Goal: Information Seeking & Learning: Learn about a topic

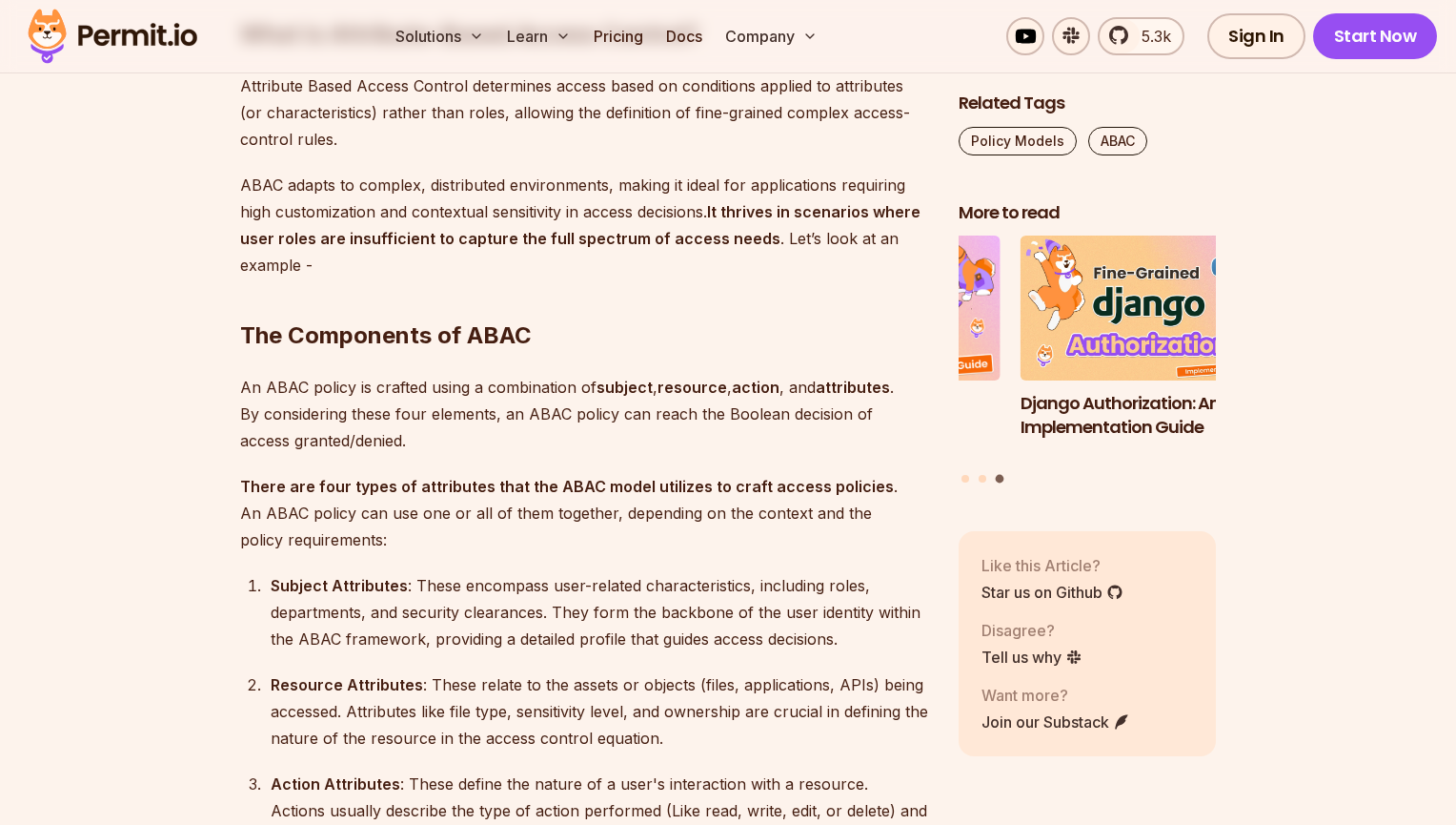
click at [417, 186] on p "ABAC adapts to complex, distributed environments, making it ideal for applicati…" at bounding box center [584, 225] width 688 height 107
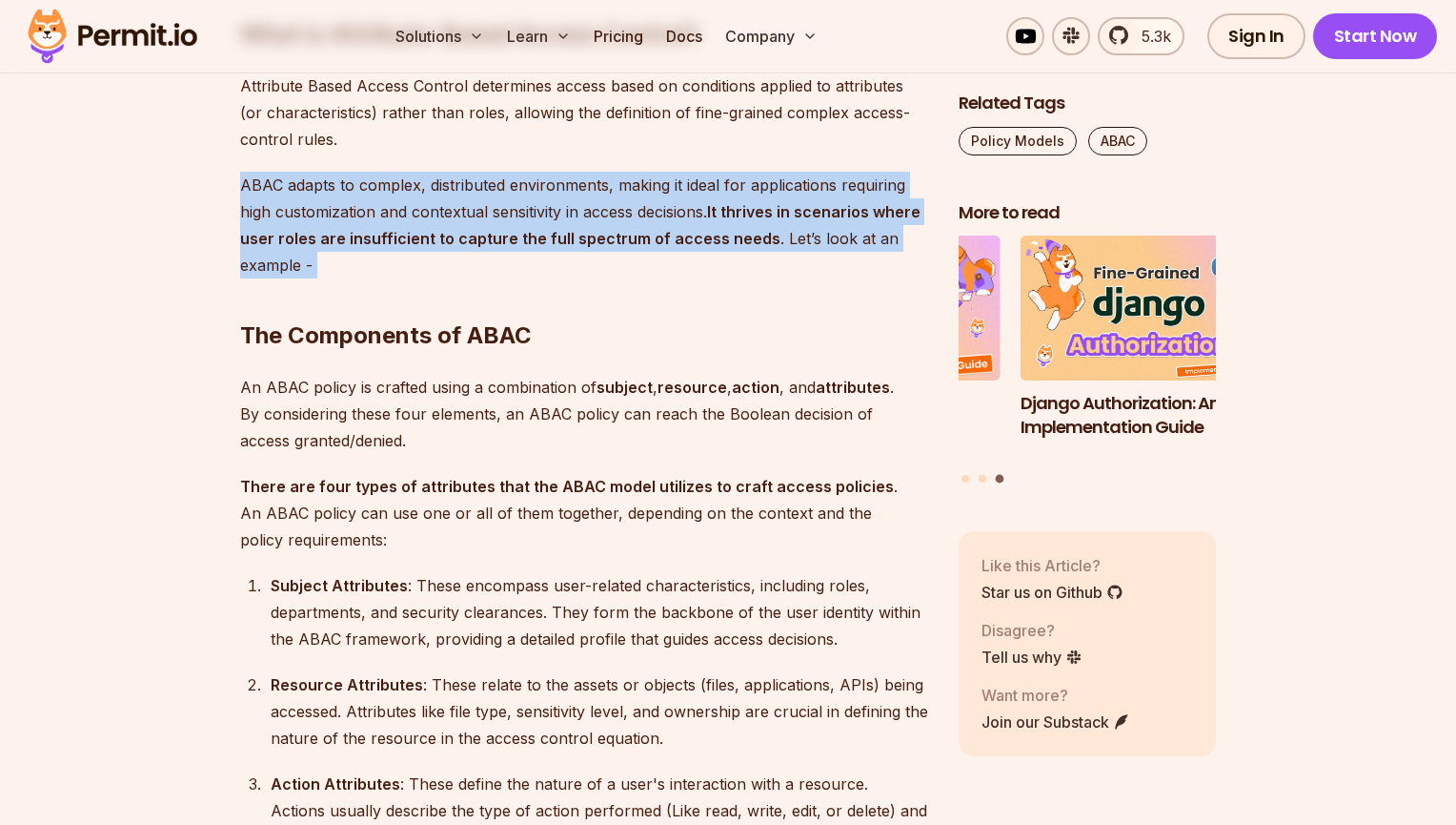
click at [417, 186] on p "ABAC adapts to complex, distributed environments, making it ideal for applicati…" at bounding box center [584, 225] width 688 height 107
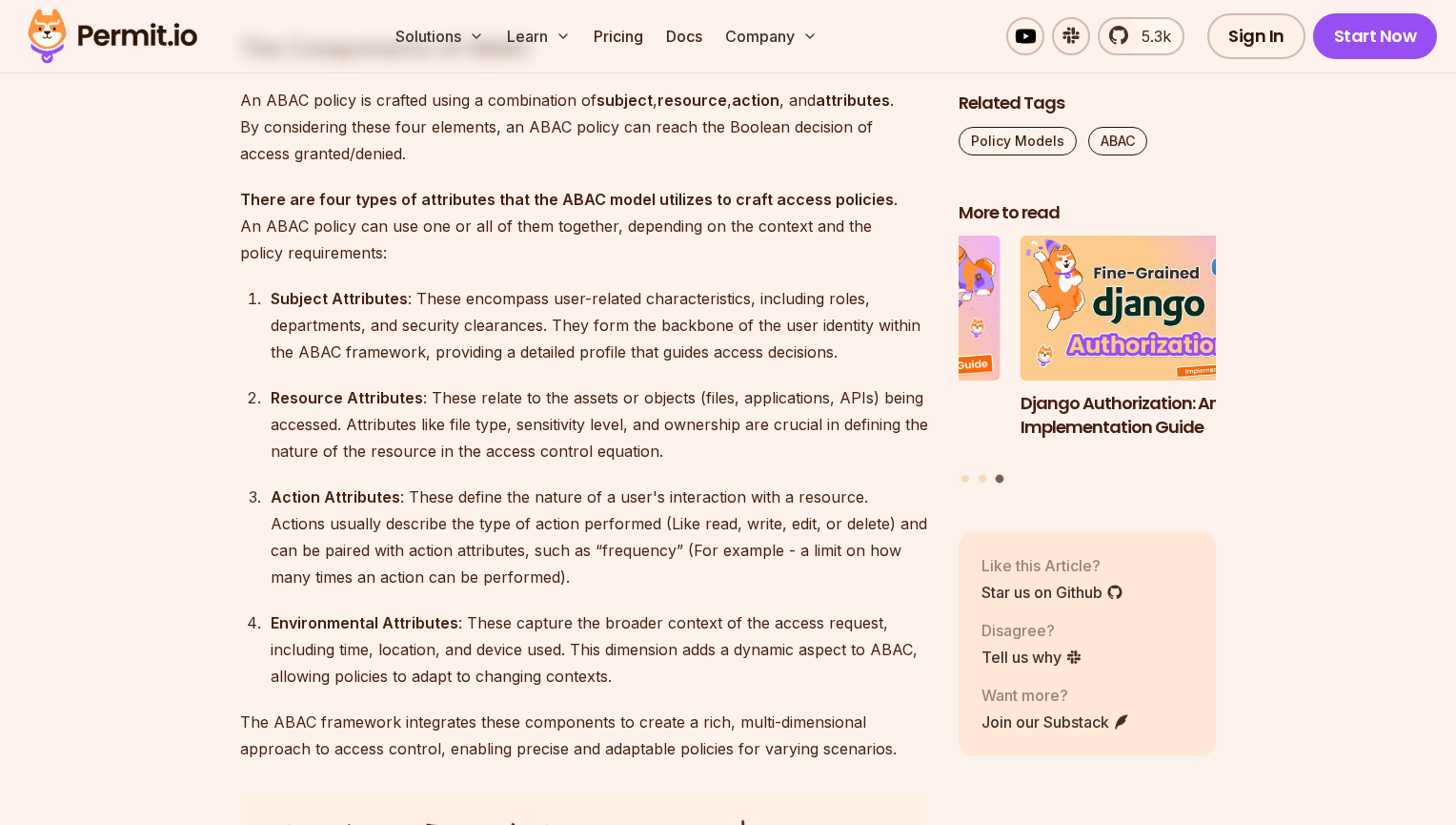
scroll to position [2501, 0]
click at [348, 142] on p "An ABAC policy is crafted using a combination of subject , resource , action , …" at bounding box center [584, 127] width 688 height 80
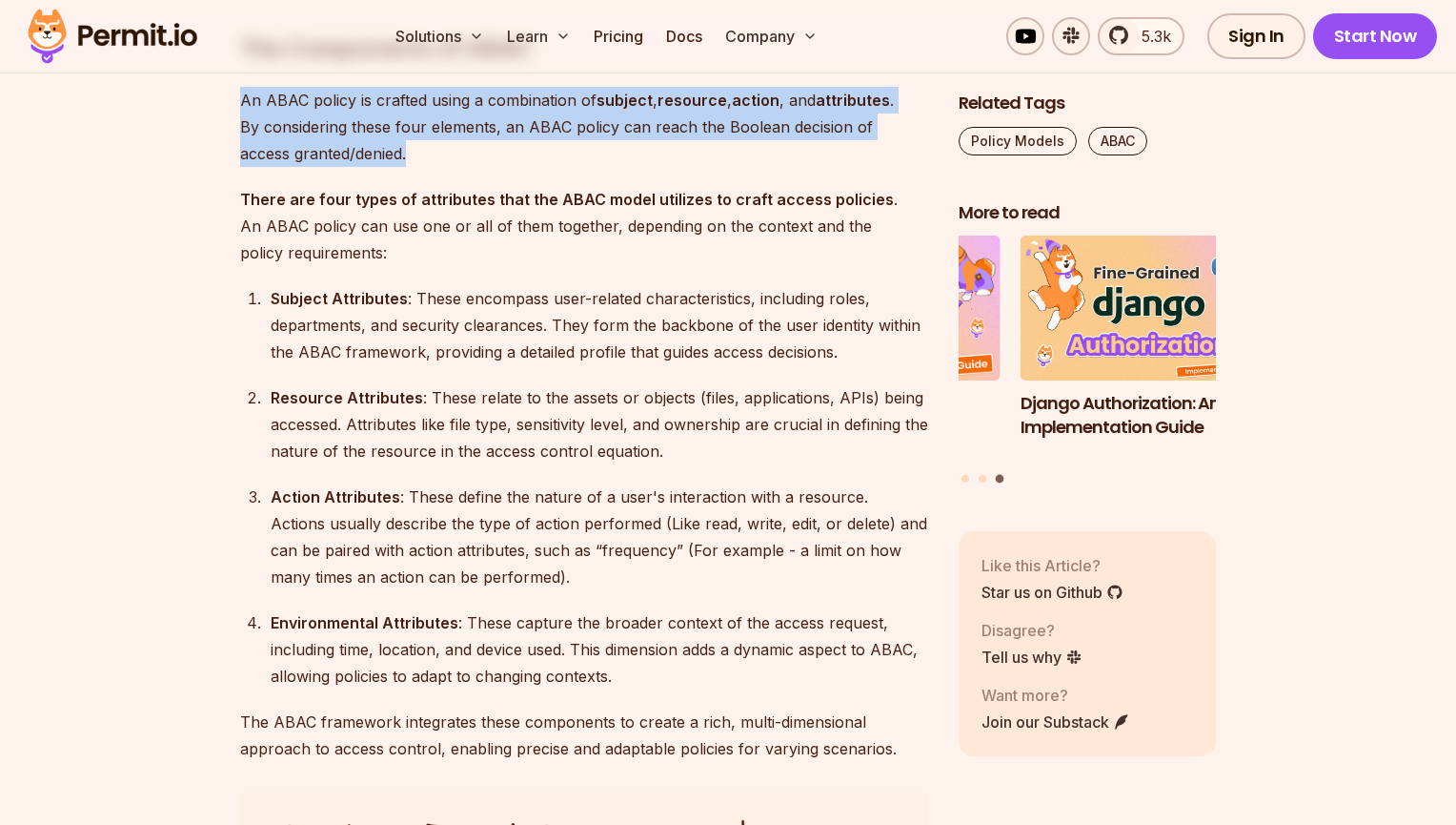
click at [348, 142] on p "An ABAC policy is crafted using a combination of subject , resource , action , …" at bounding box center [584, 127] width 688 height 80
click at [277, 147] on p "An ABAC policy is crafted using a combination of subject , resource , action , …" at bounding box center [584, 127] width 688 height 80
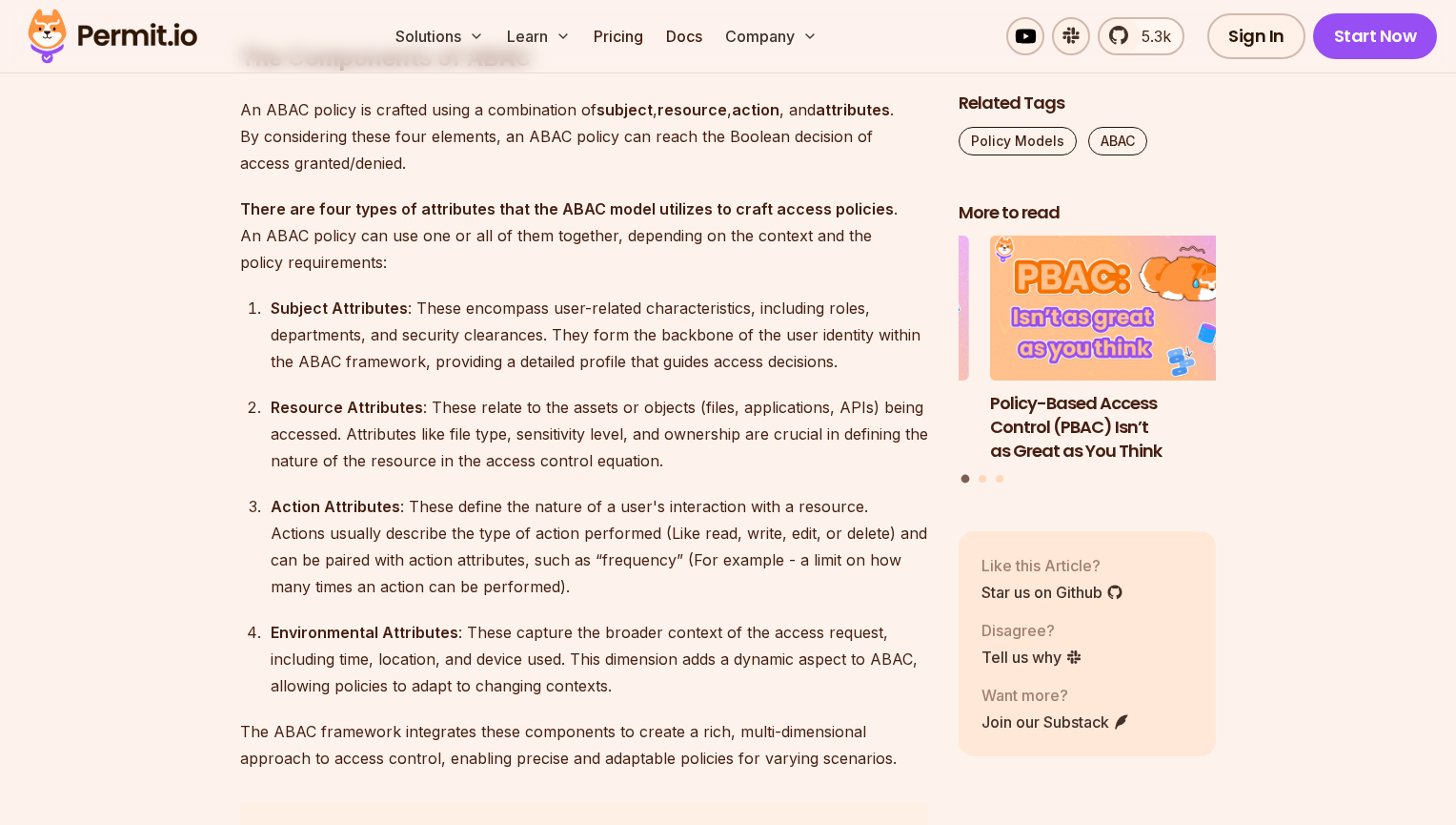
scroll to position [2491, 0]
click at [295, 170] on p "An ABAC policy is crafted using a combination of subject , resource , action , …" at bounding box center [584, 136] width 688 height 80
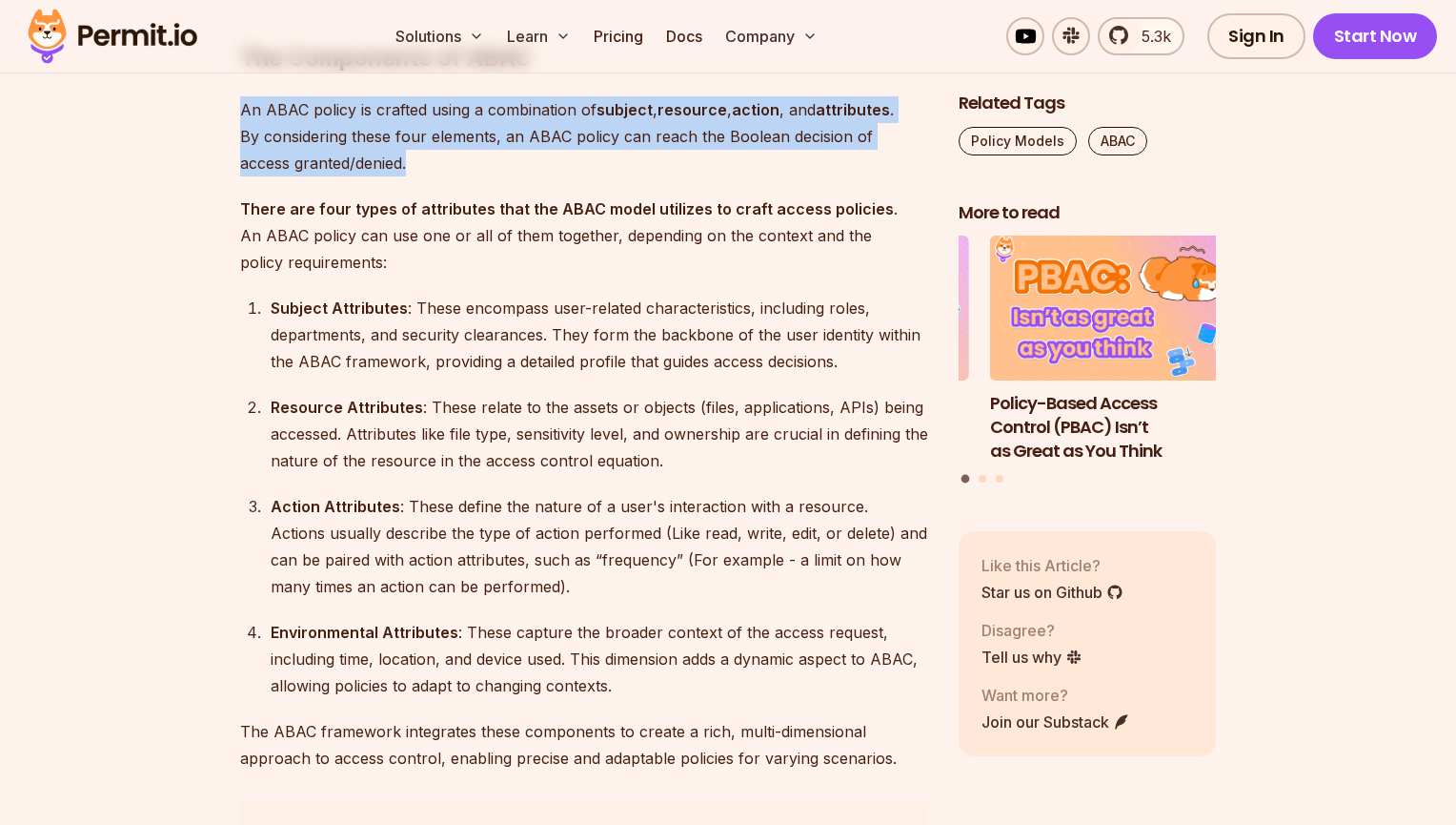
click at [295, 170] on p "An ABAC policy is crafted using a combination of subject , resource , action , …" at bounding box center [584, 136] width 688 height 80
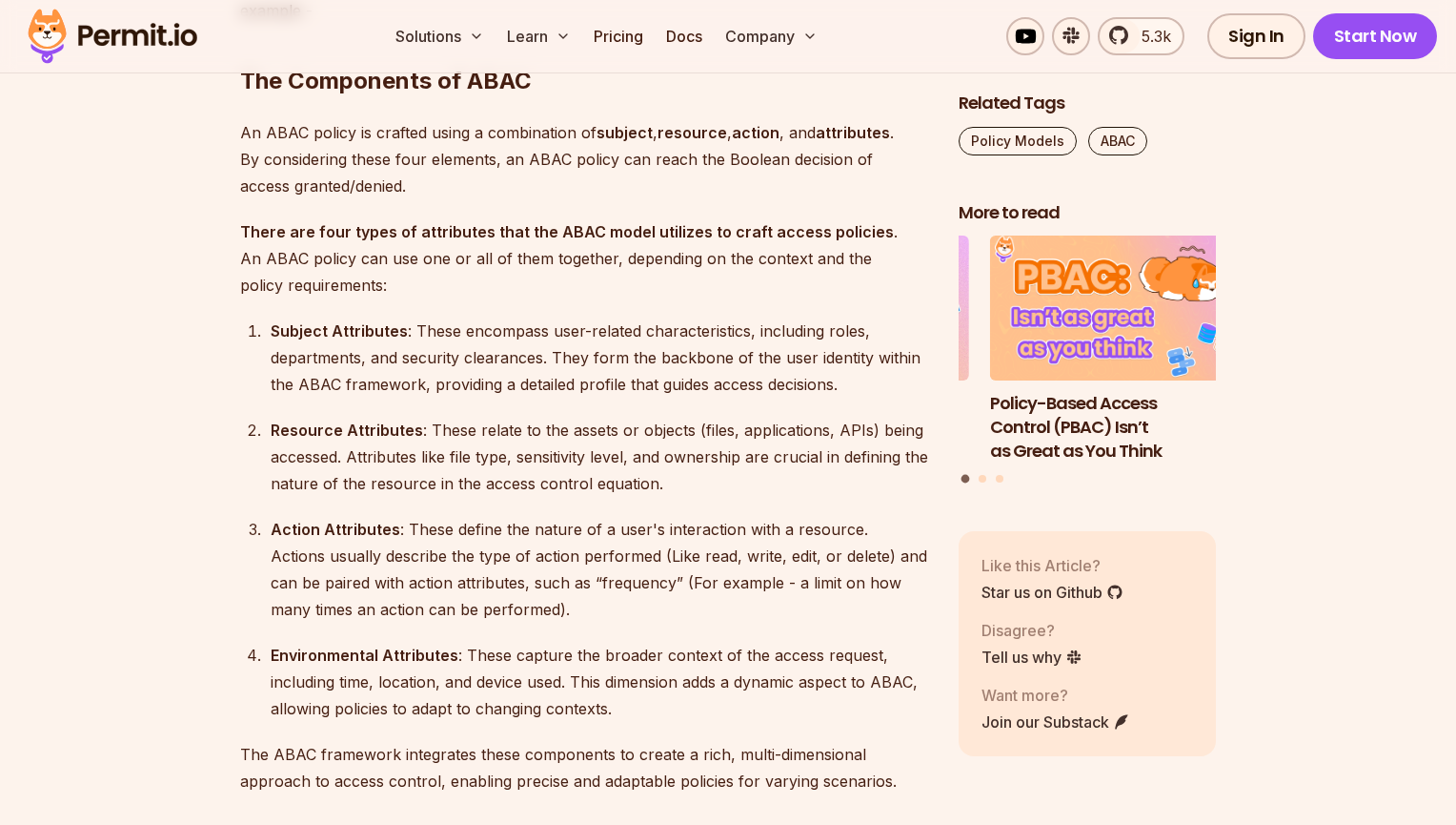
scroll to position [2472, 0]
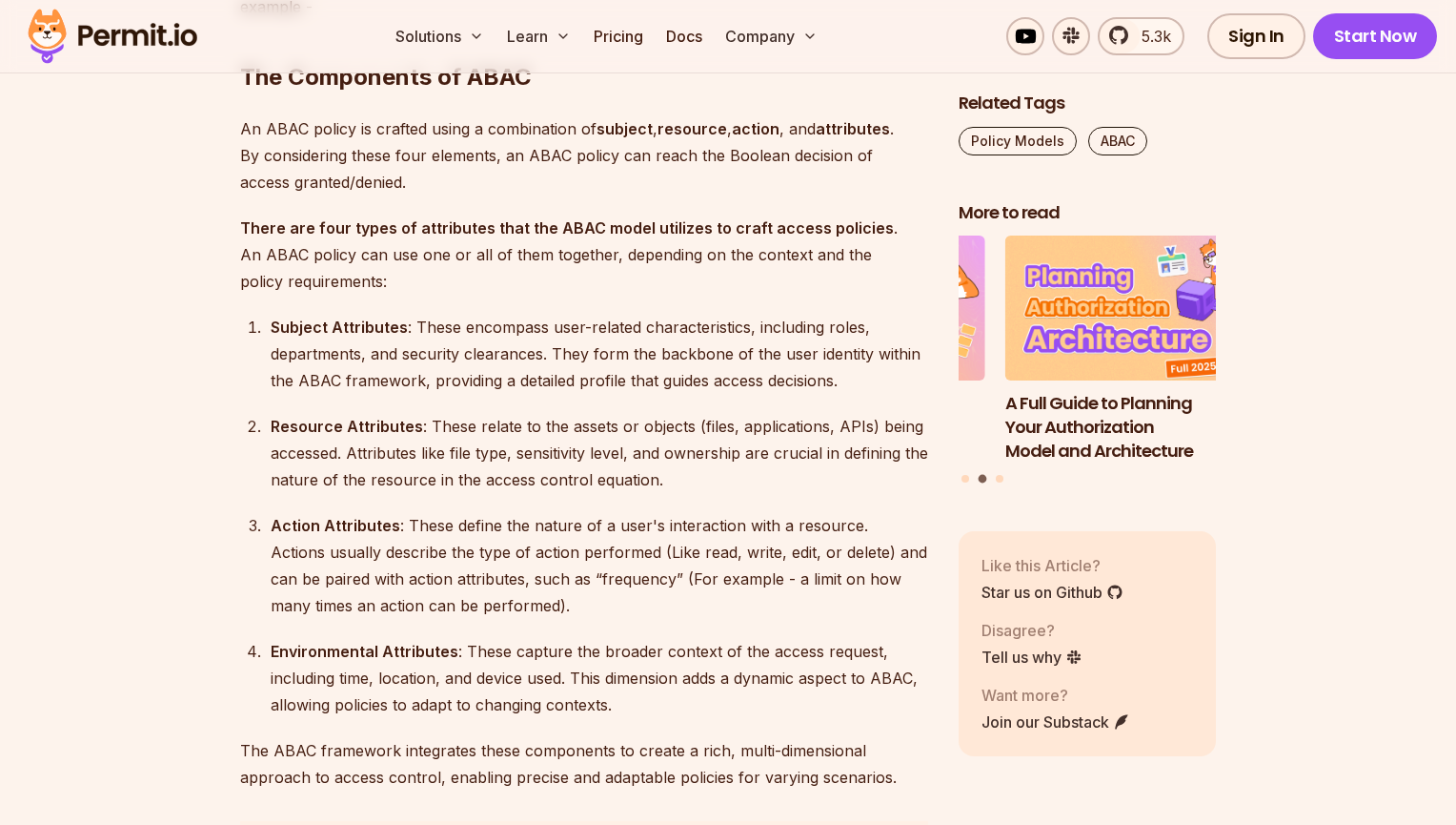
drag, startPoint x: 179, startPoint y: 167, endPoint x: 180, endPoint y: 155, distance: 12.0
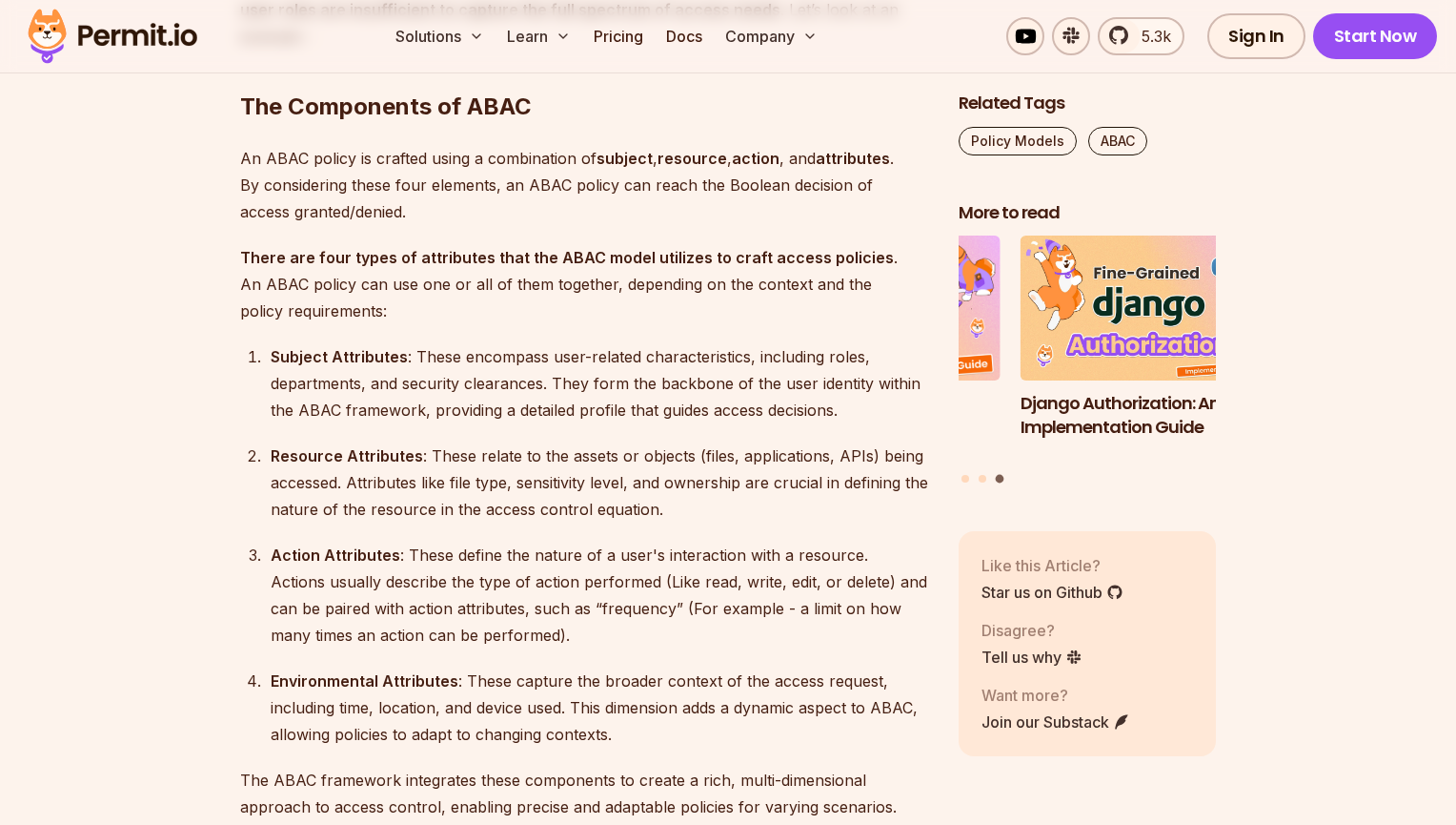
scroll to position [2446, 0]
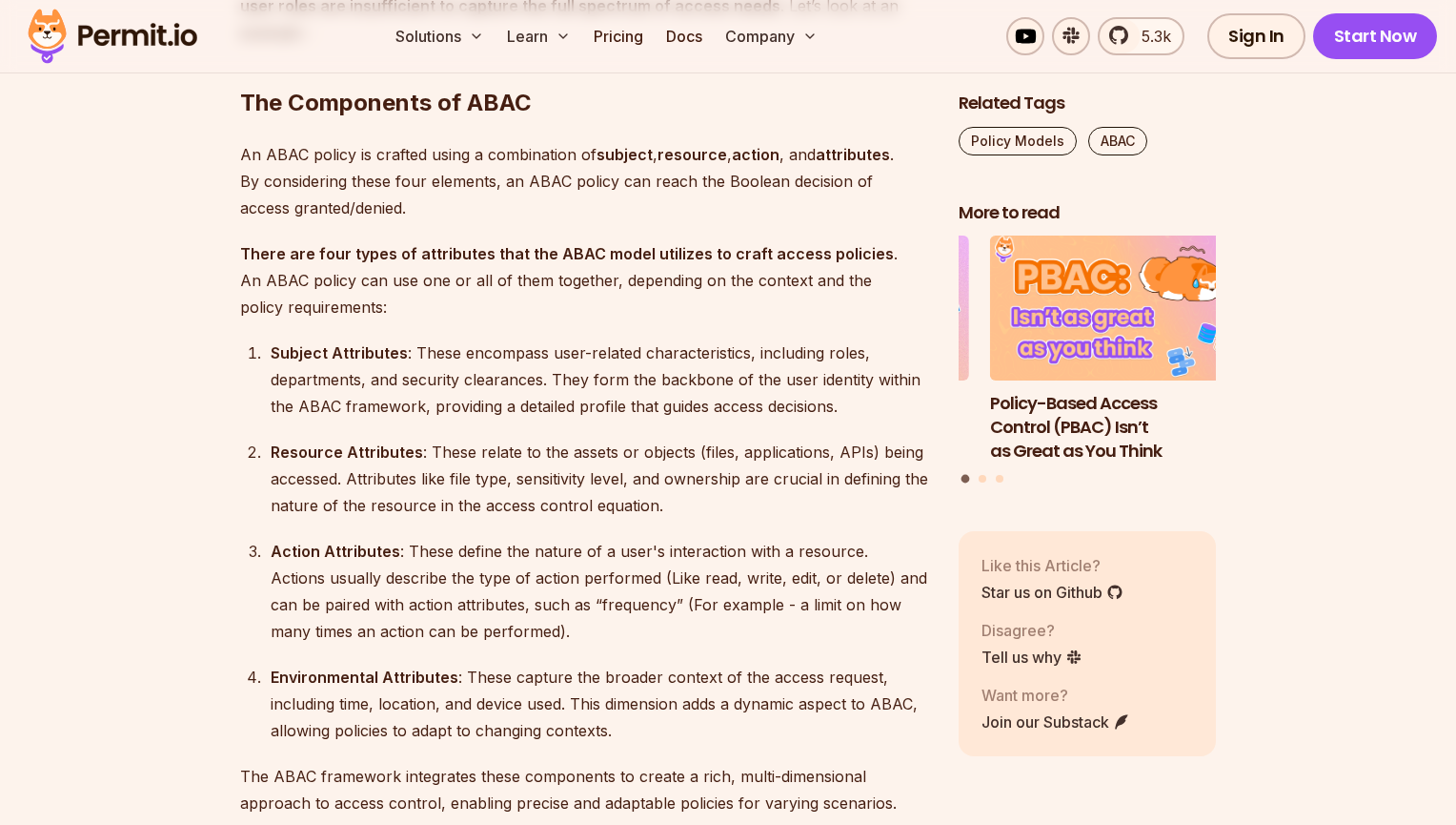
click at [335, 173] on p "An ABAC policy is crafted using a combination of subject , resource , action , …" at bounding box center [584, 180] width 688 height 80
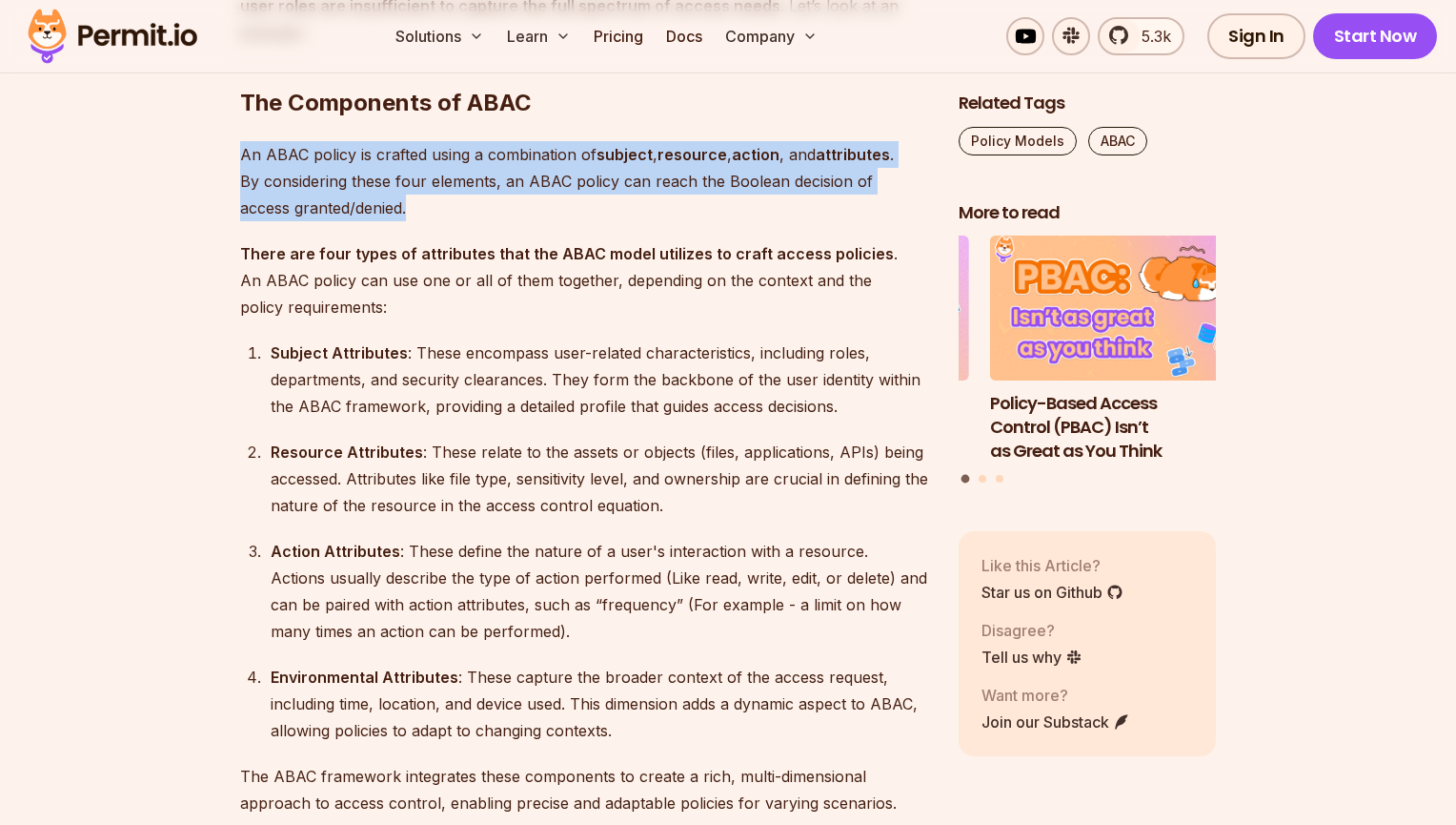
click at [335, 173] on p "An ABAC policy is crafted using a combination of subject , resource , action , …" at bounding box center [584, 180] width 688 height 80
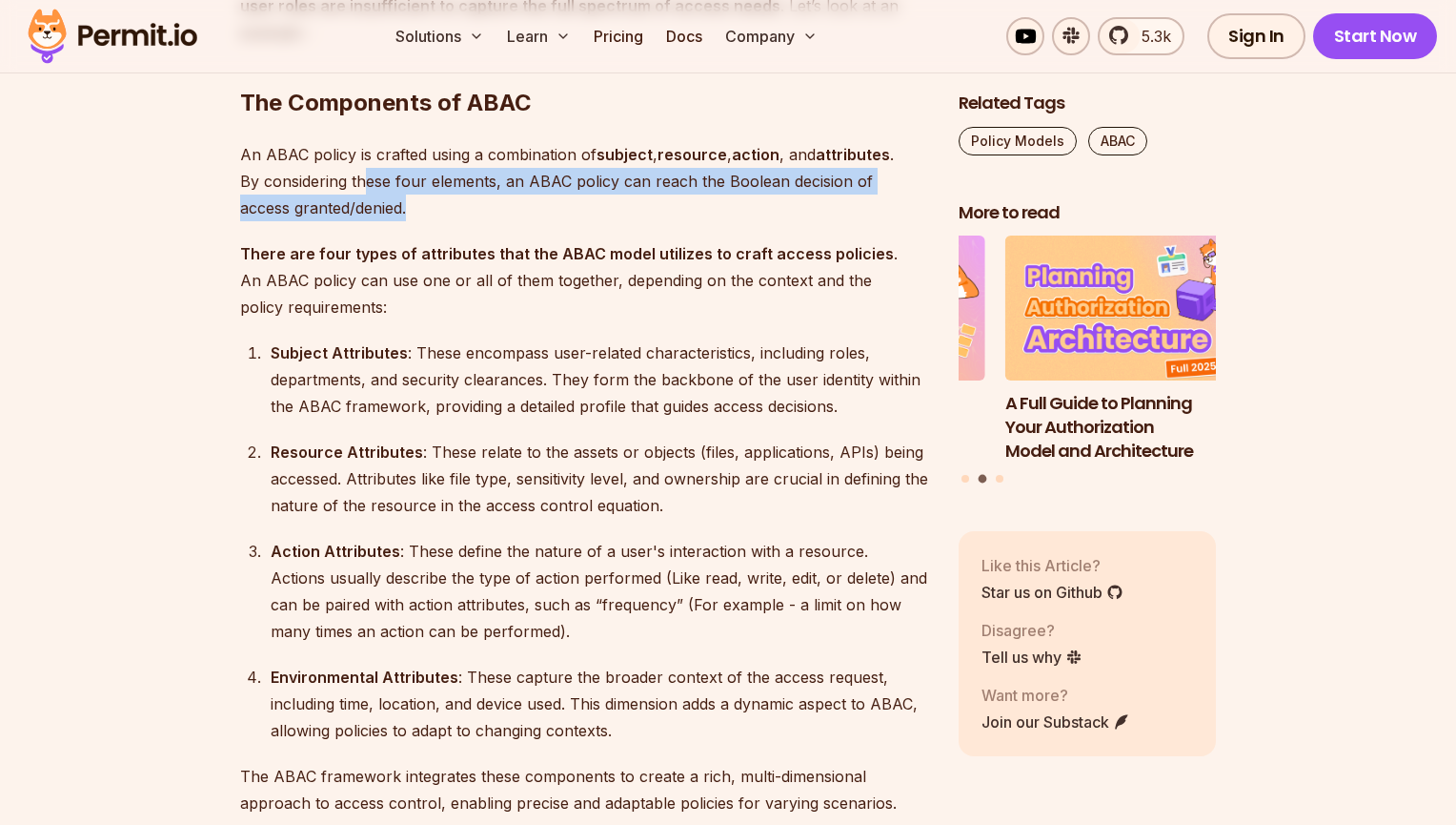
click at [368, 178] on p "An ABAC policy is crafted using a combination of subject , resource , action , …" at bounding box center [584, 180] width 688 height 80
click at [370, 179] on p "An ABAC policy is crafted using a combination of subject , resource , action , …" at bounding box center [584, 180] width 688 height 80
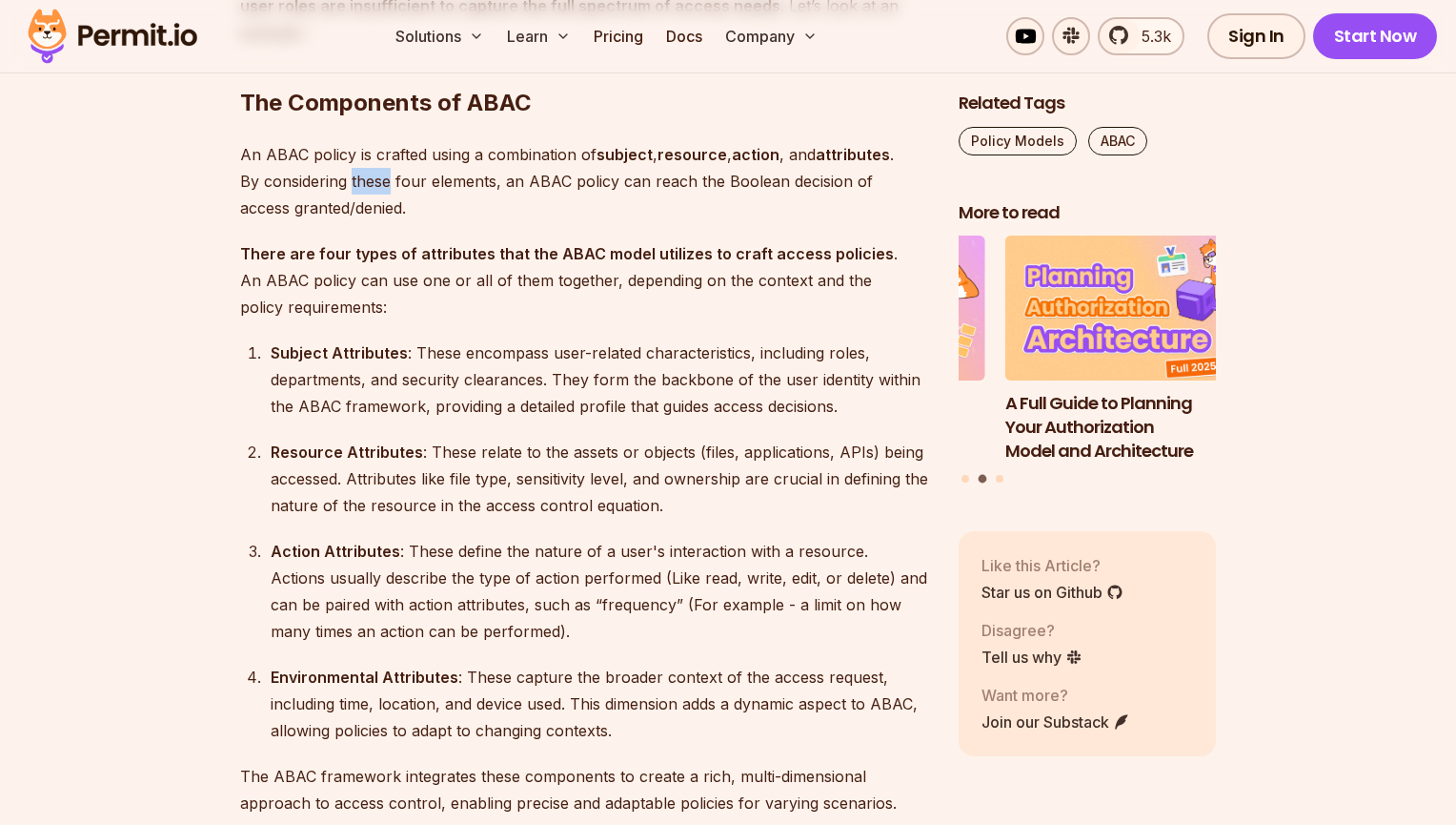
click at [370, 179] on p "An ABAC policy is crafted using a combination of subject , resource , action , …" at bounding box center [584, 180] width 688 height 80
click at [318, 180] on p "An ABAC policy is crafted using a combination of subject , resource , action , …" at bounding box center [584, 180] width 688 height 80
click at [319, 179] on p "An ABAC policy is crafted using a combination of subject , resource , action , …" at bounding box center [584, 180] width 688 height 80
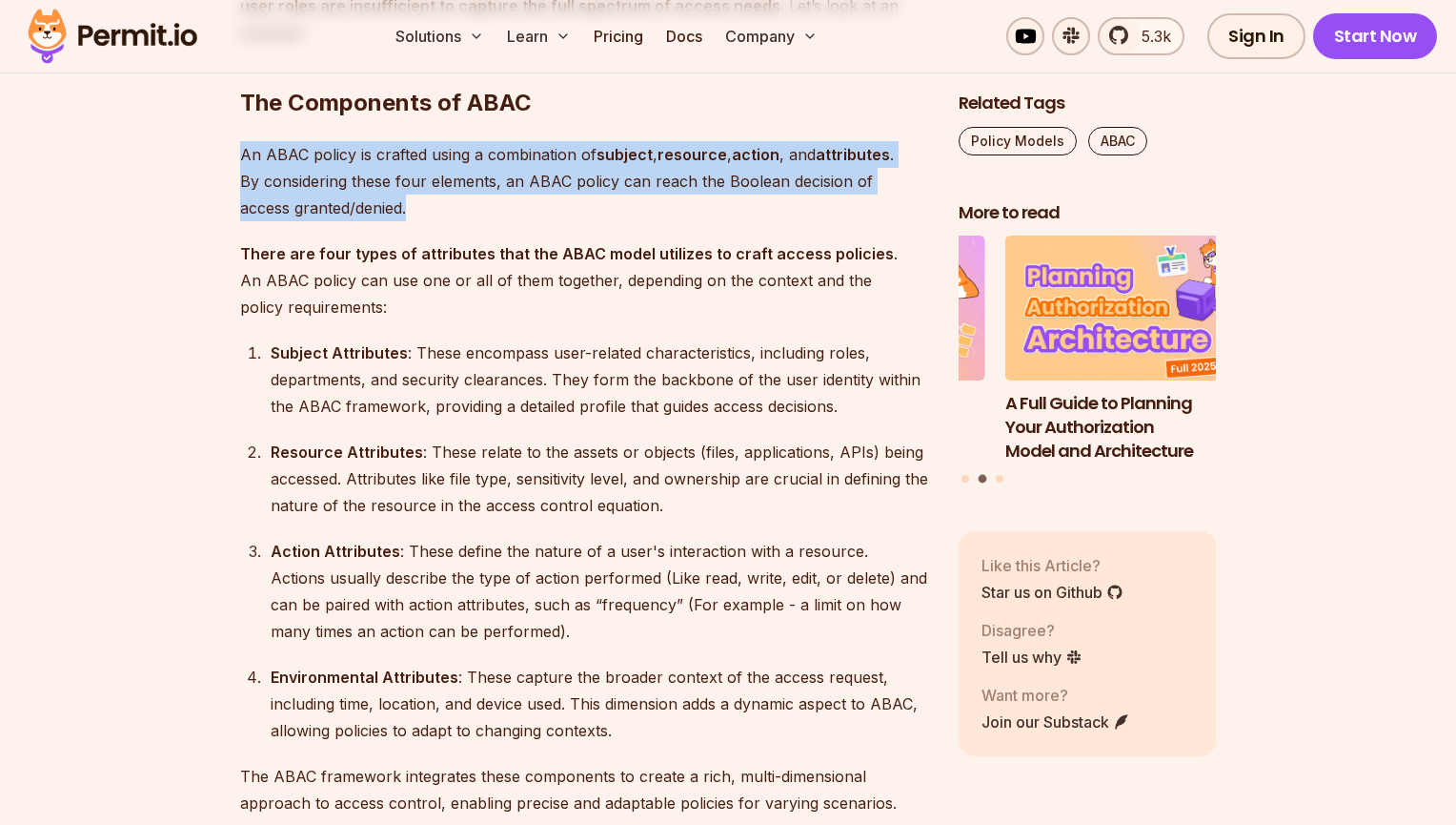
click at [319, 179] on p "An ABAC policy is crafted using a combination of subject , resource , action , …" at bounding box center [584, 180] width 688 height 80
click at [357, 182] on p "An ABAC policy is crafted using a combination of subject , resource , action , …" at bounding box center [584, 180] width 688 height 80
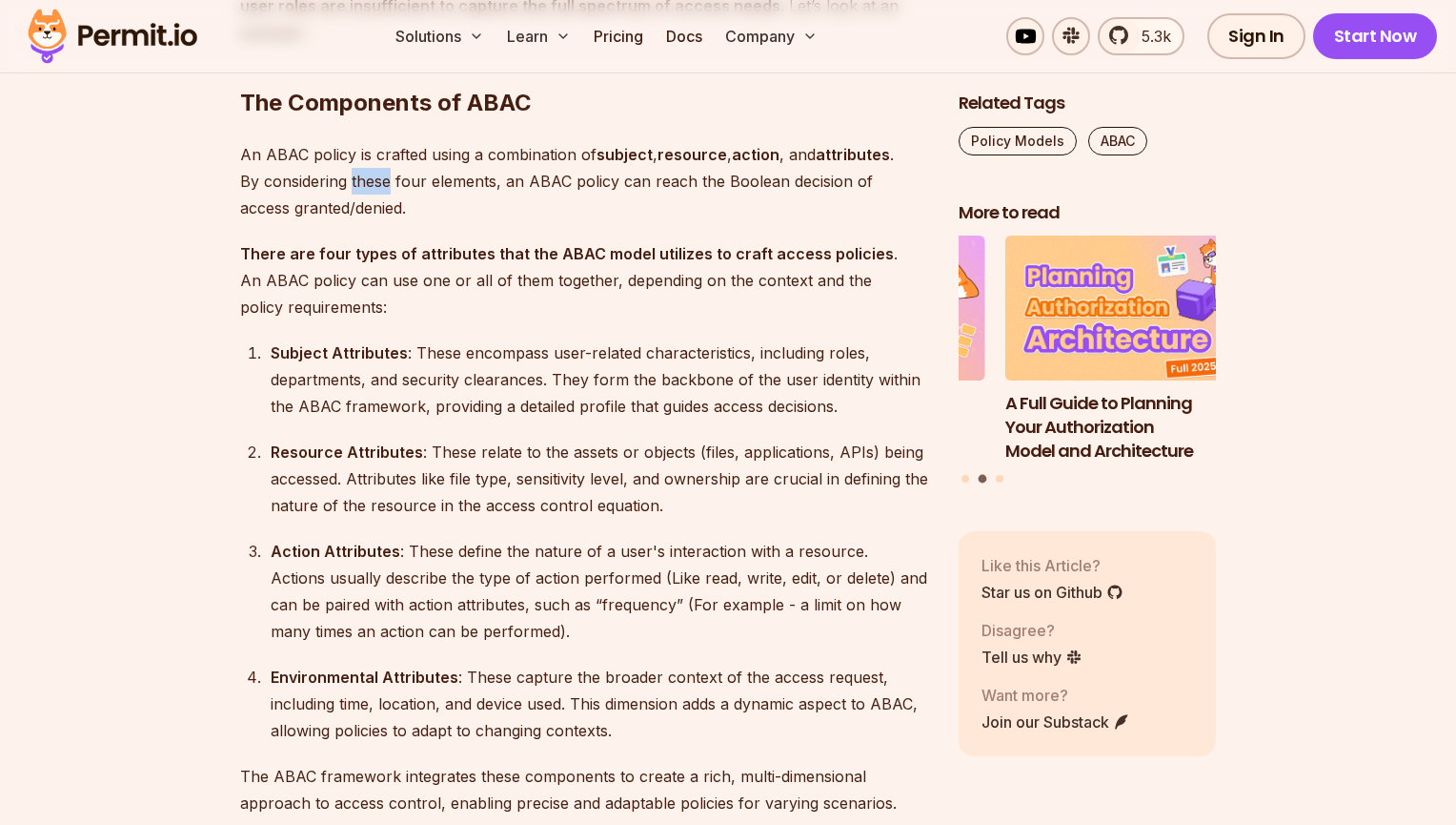
click at [357, 183] on p "An ABAC policy is crafted using a combination of subject , resource , action , …" at bounding box center [584, 180] width 688 height 80
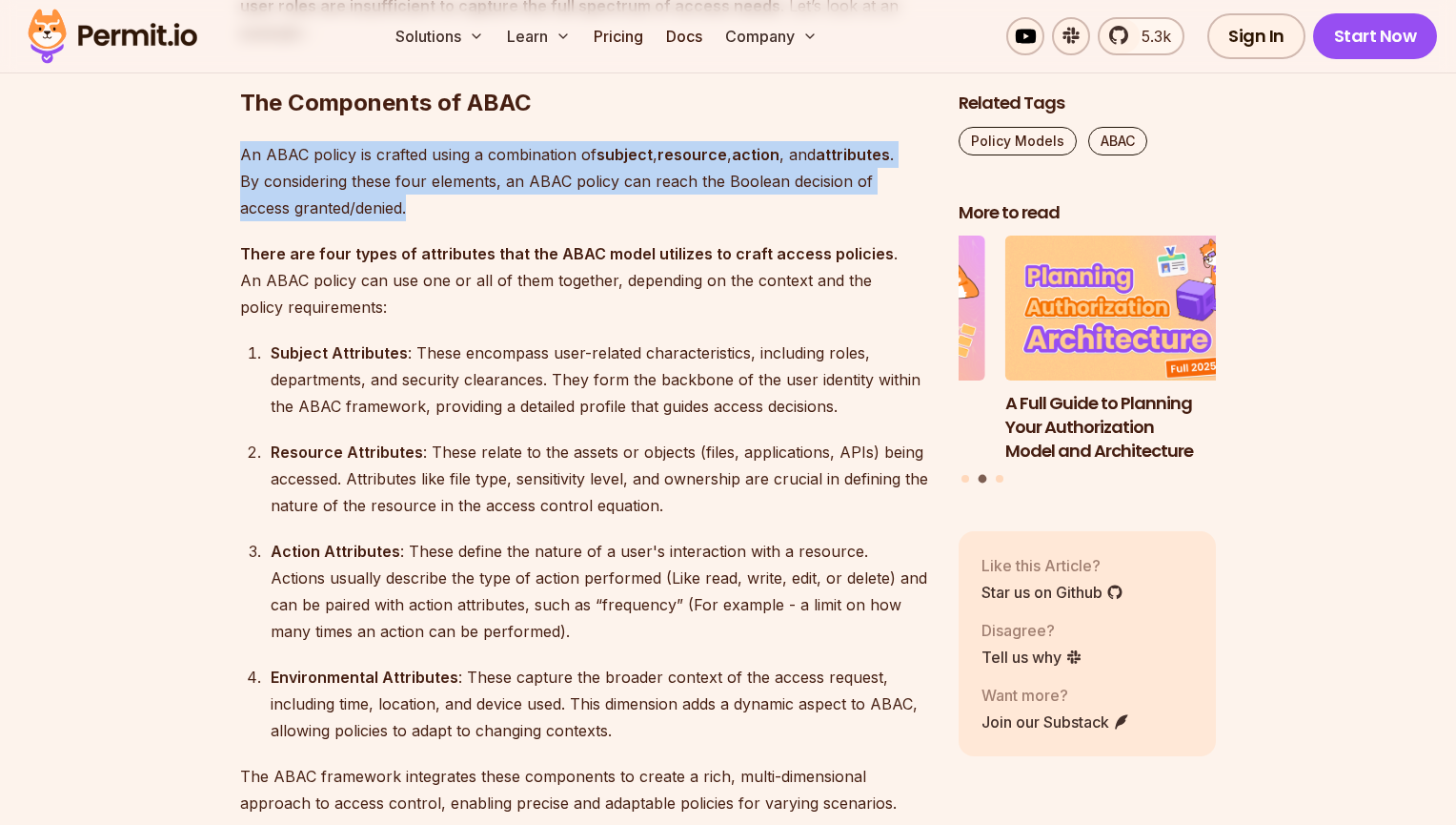
click at [357, 183] on p "An ABAC policy is crafted using a combination of subject , resource , action , …" at bounding box center [584, 180] width 688 height 80
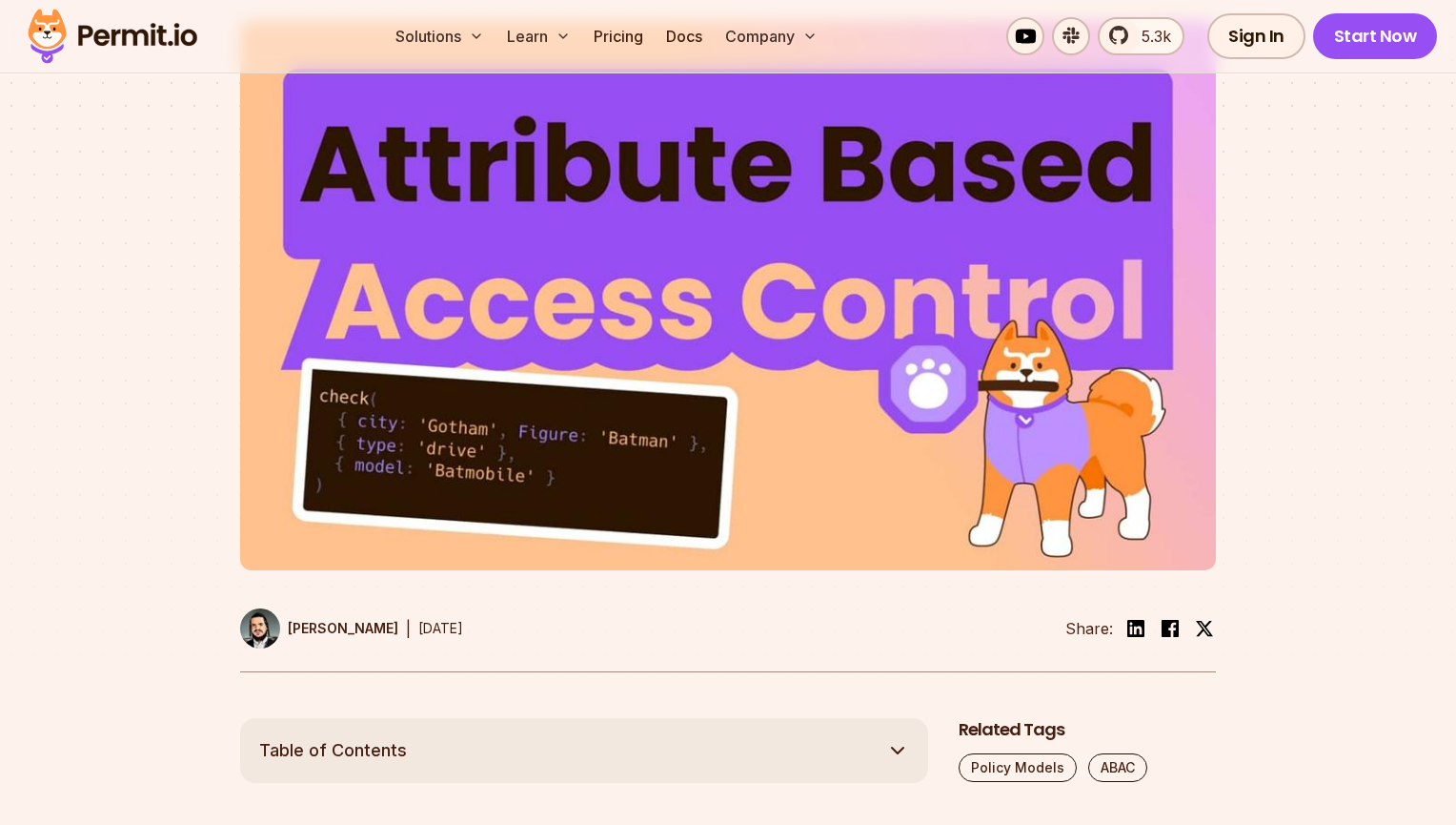
scroll to position [0, 0]
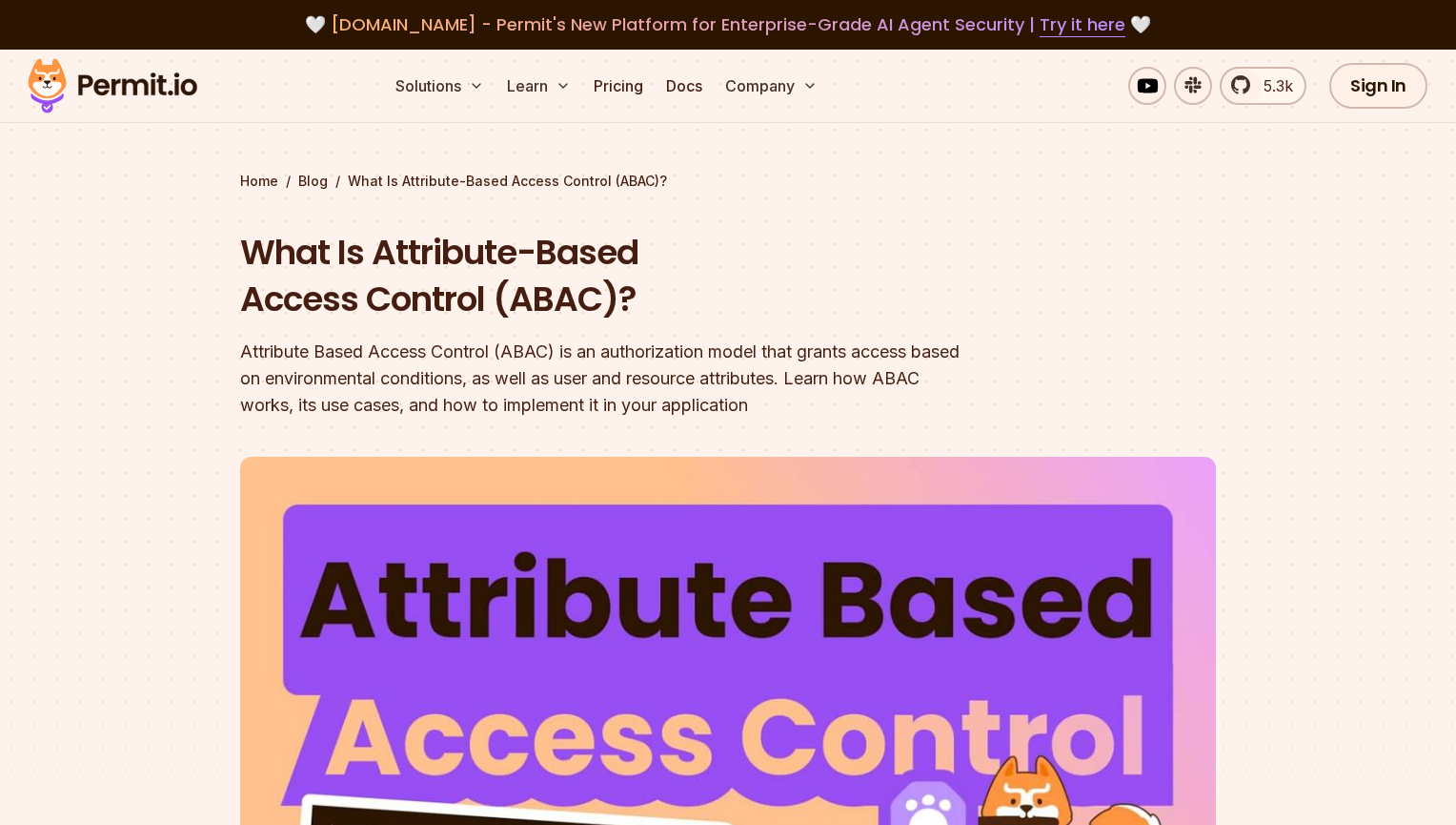
click at [683, 366] on div "Attribute Based Access Control (ABAC) is an authorization model that grants acc…" at bounding box center [606, 378] width 731 height 80
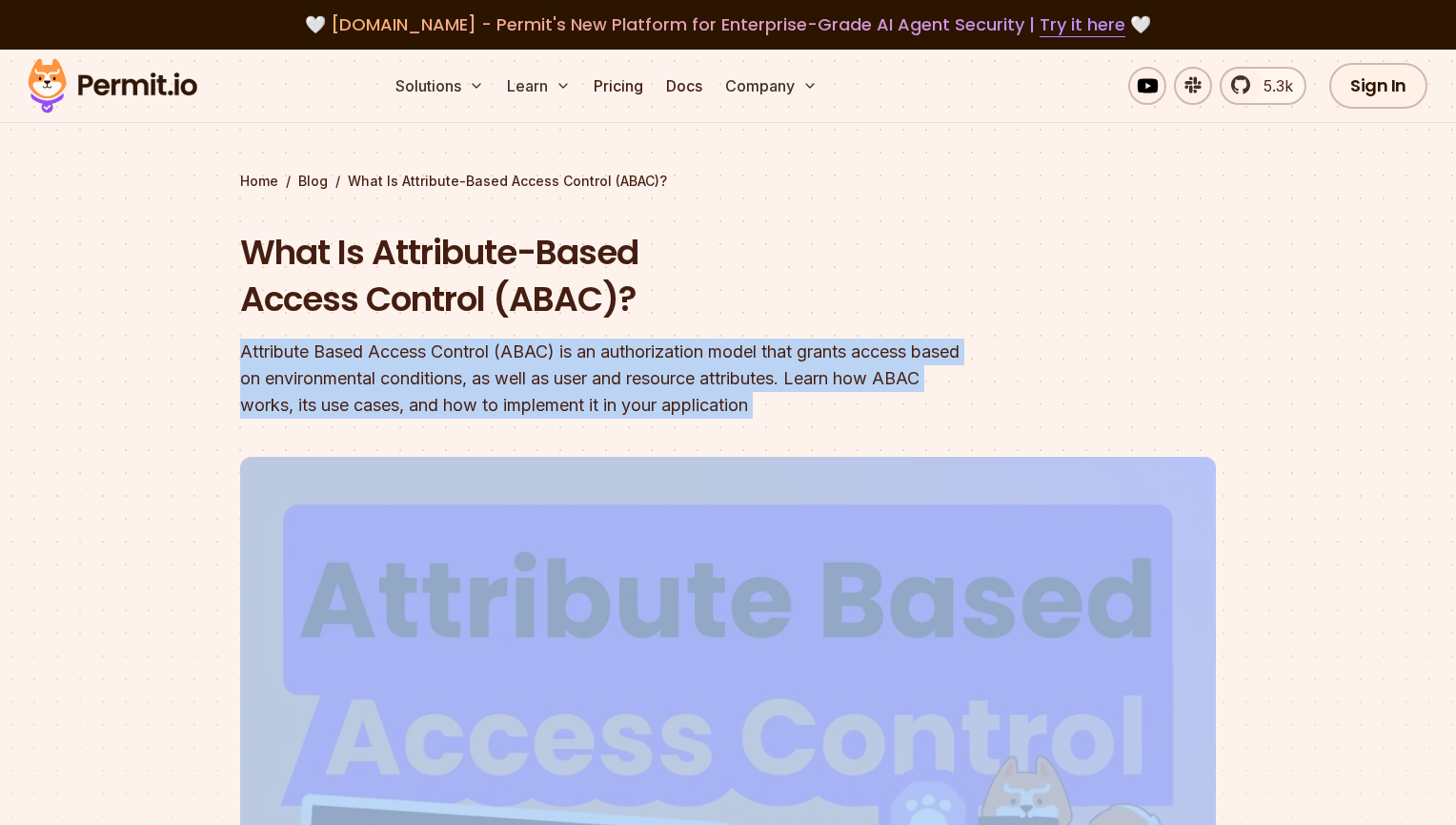
click at [683, 366] on div "Attribute Based Access Control (ABAC) is an authorization model that grants acc…" at bounding box center [606, 378] width 731 height 80
click at [662, 379] on div "Attribute Based Access Control (ABAC) is an authorization model that grants acc…" at bounding box center [606, 378] width 731 height 80
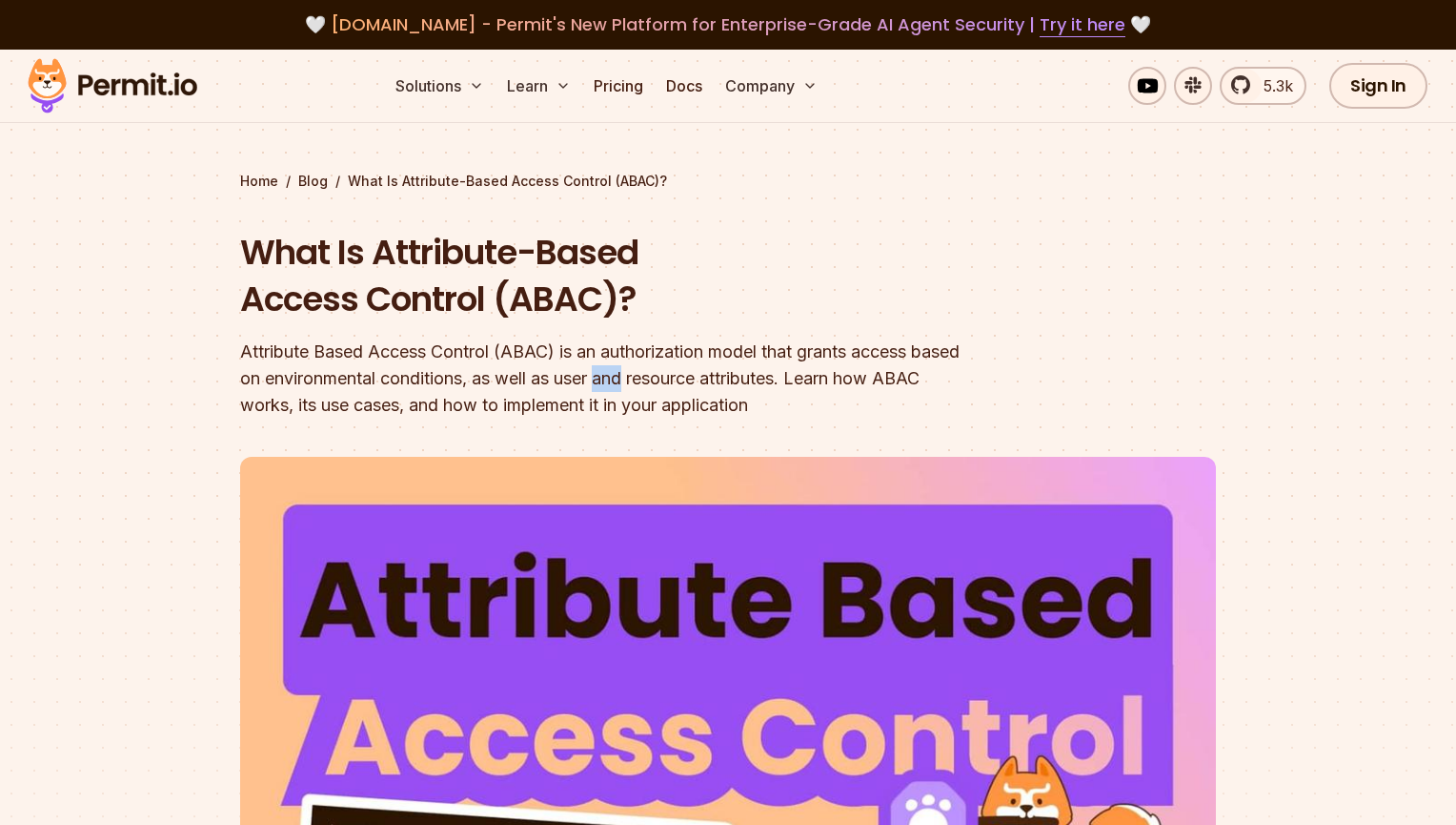
click at [662, 379] on div "Attribute Based Access Control (ABAC) is an authorization model that grants acc…" at bounding box center [606, 378] width 731 height 80
click at [662, 380] on div "Attribute Based Access Control (ABAC) is an authorization model that grants acc…" at bounding box center [606, 378] width 731 height 80
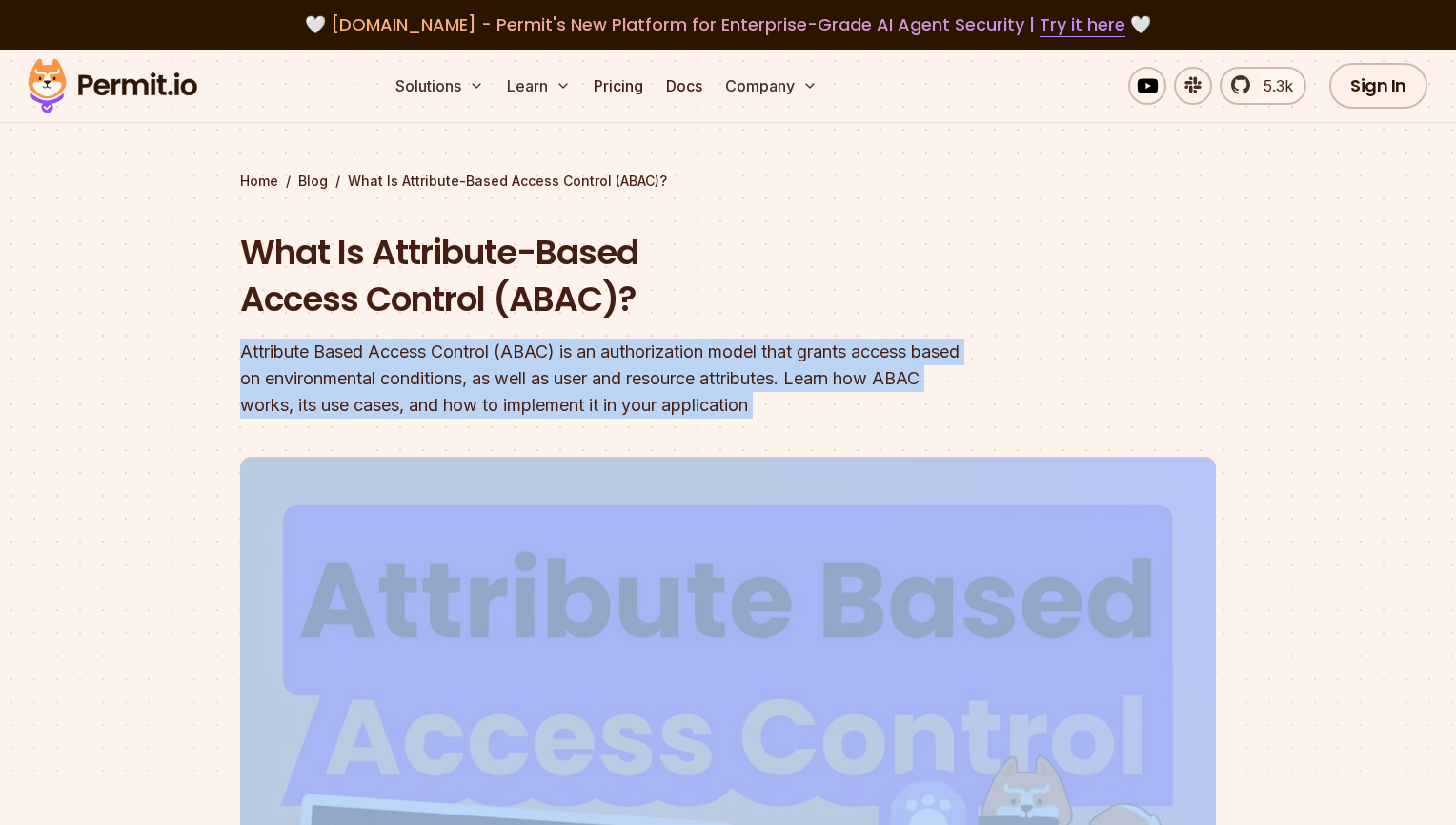
click at [627, 370] on div "Attribute Based Access Control (ABAC) is an authorization model that grants acc…" at bounding box center [606, 378] width 731 height 80
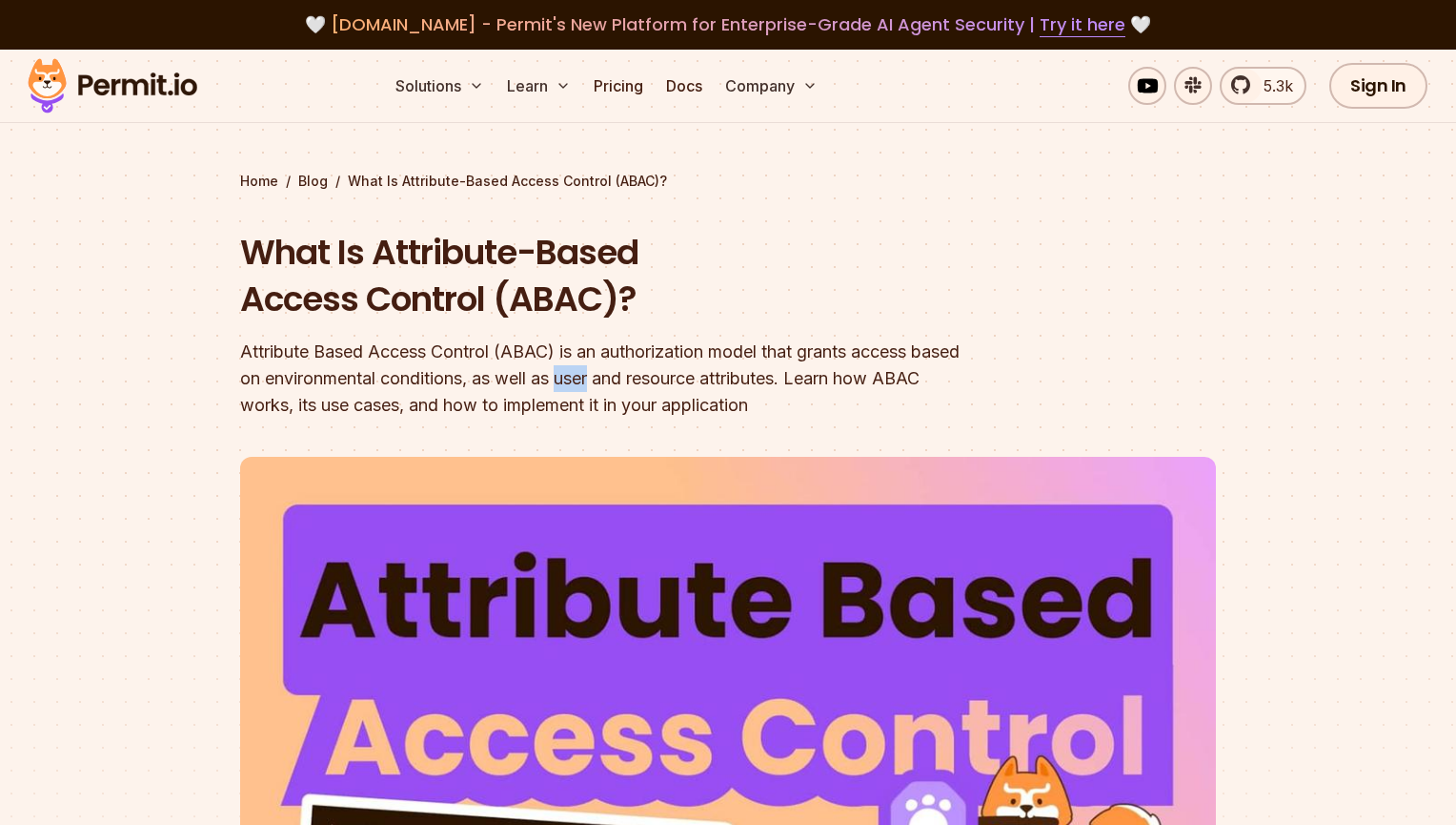
click at [628, 369] on div "Attribute Based Access Control (ABAC) is an authorization model that grants acc…" at bounding box center [606, 378] width 731 height 80
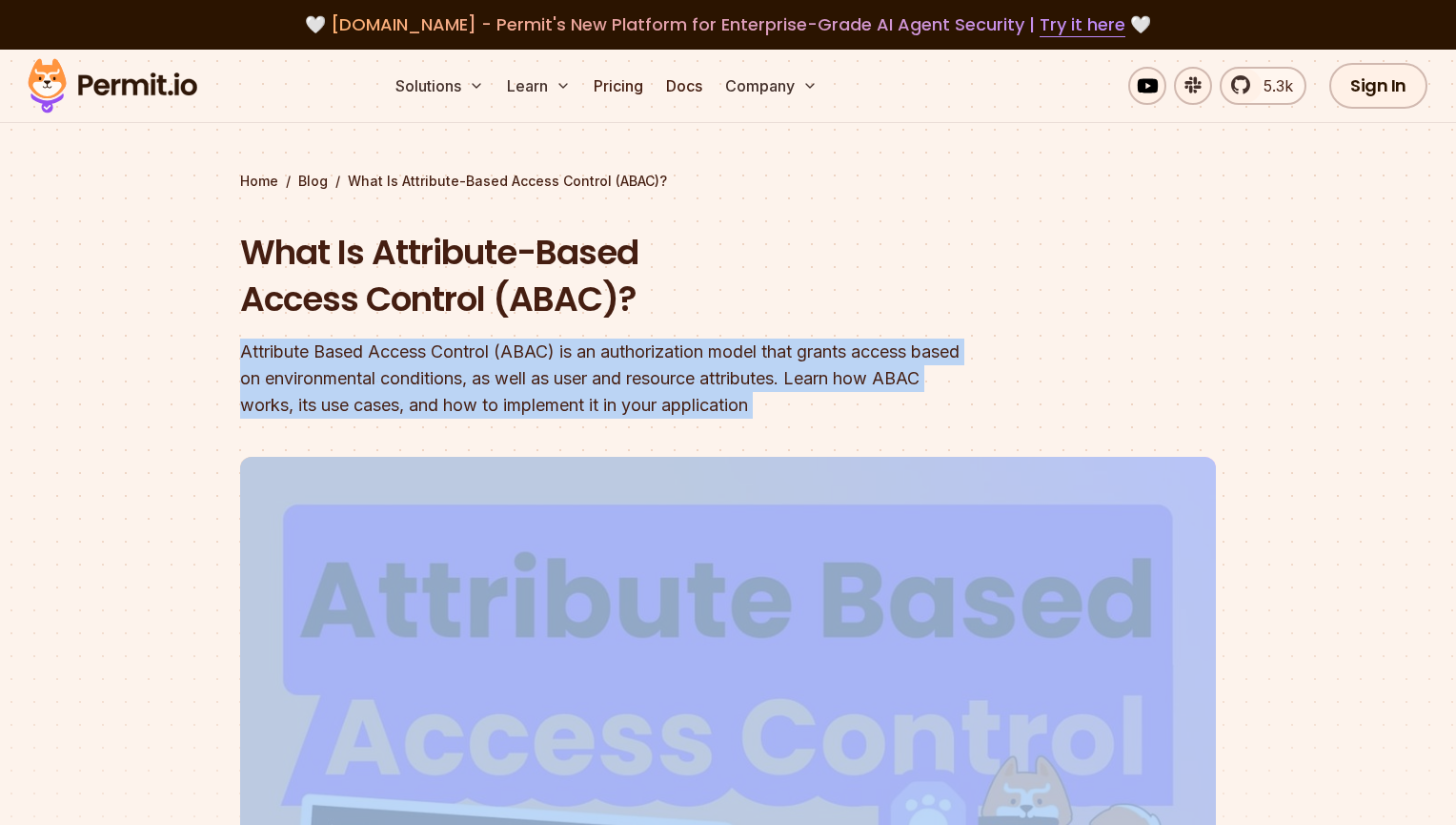
click at [628, 369] on div "Attribute Based Access Control (ABAC) is an authorization model that grants acc…" at bounding box center [606, 378] width 731 height 80
click at [618, 361] on div "Attribute Based Access Control (ABAC) is an authorization model that grants acc…" at bounding box center [606, 378] width 731 height 80
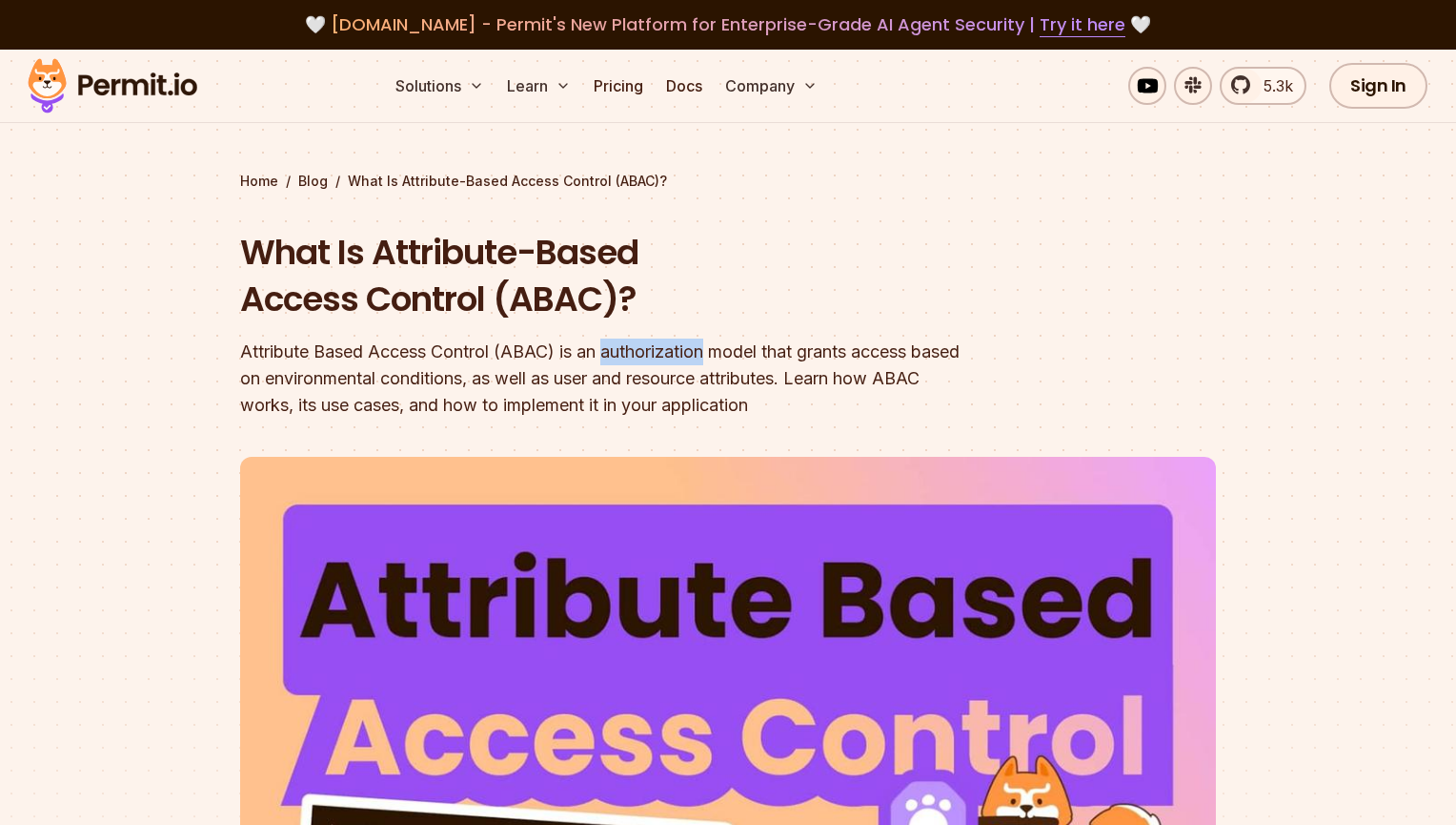
click at [618, 360] on div "Attribute Based Access Control (ABAC) is an authorization model that grants acc…" at bounding box center [606, 378] width 731 height 80
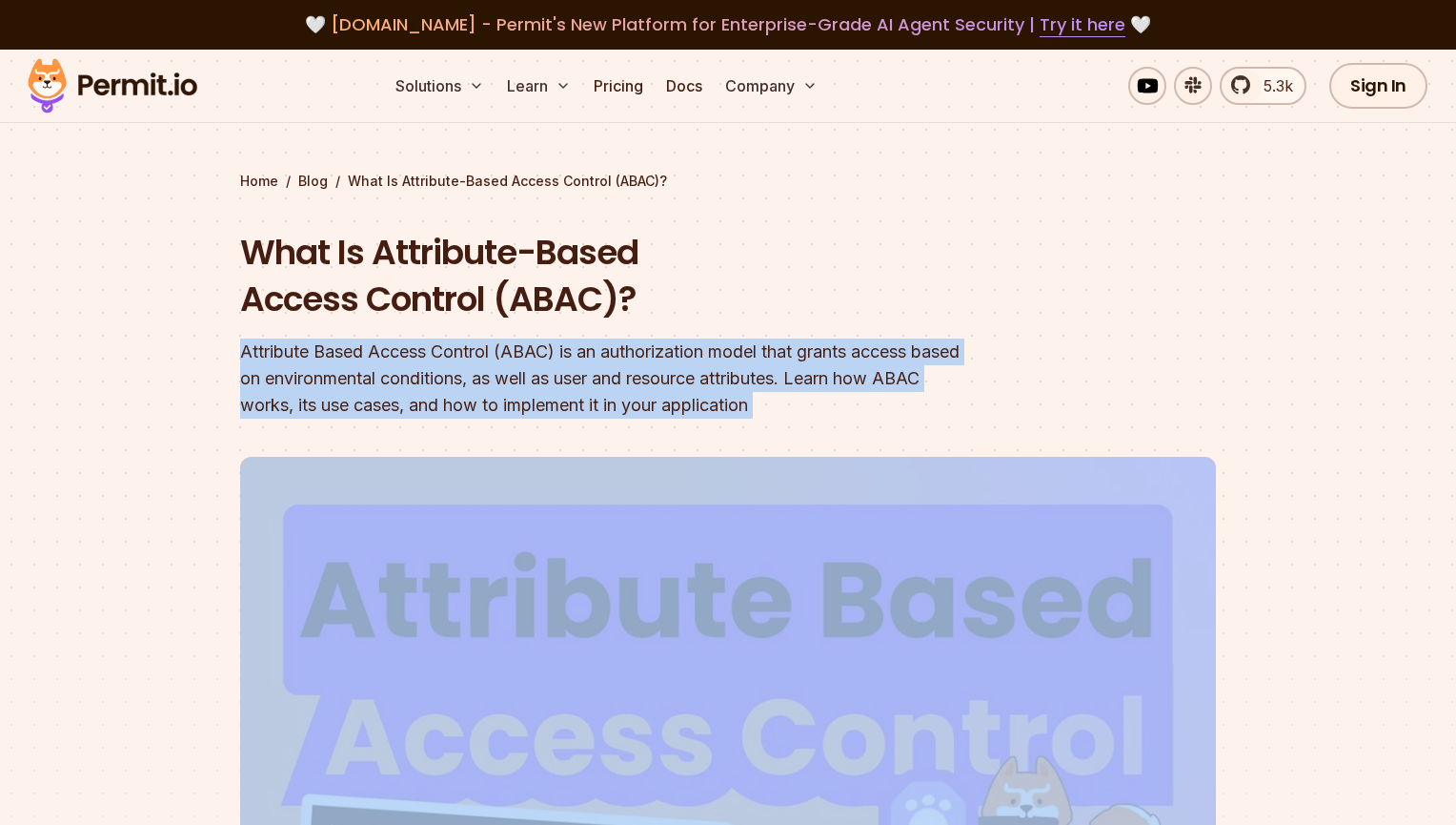
click at [618, 360] on div "Attribute Based Access Control (ABAC) is an authorization model that grants acc…" at bounding box center [606, 378] width 731 height 80
click at [582, 381] on div "Attribute Based Access Control (ABAC) is an authorization model that grants acc…" at bounding box center [606, 378] width 731 height 80
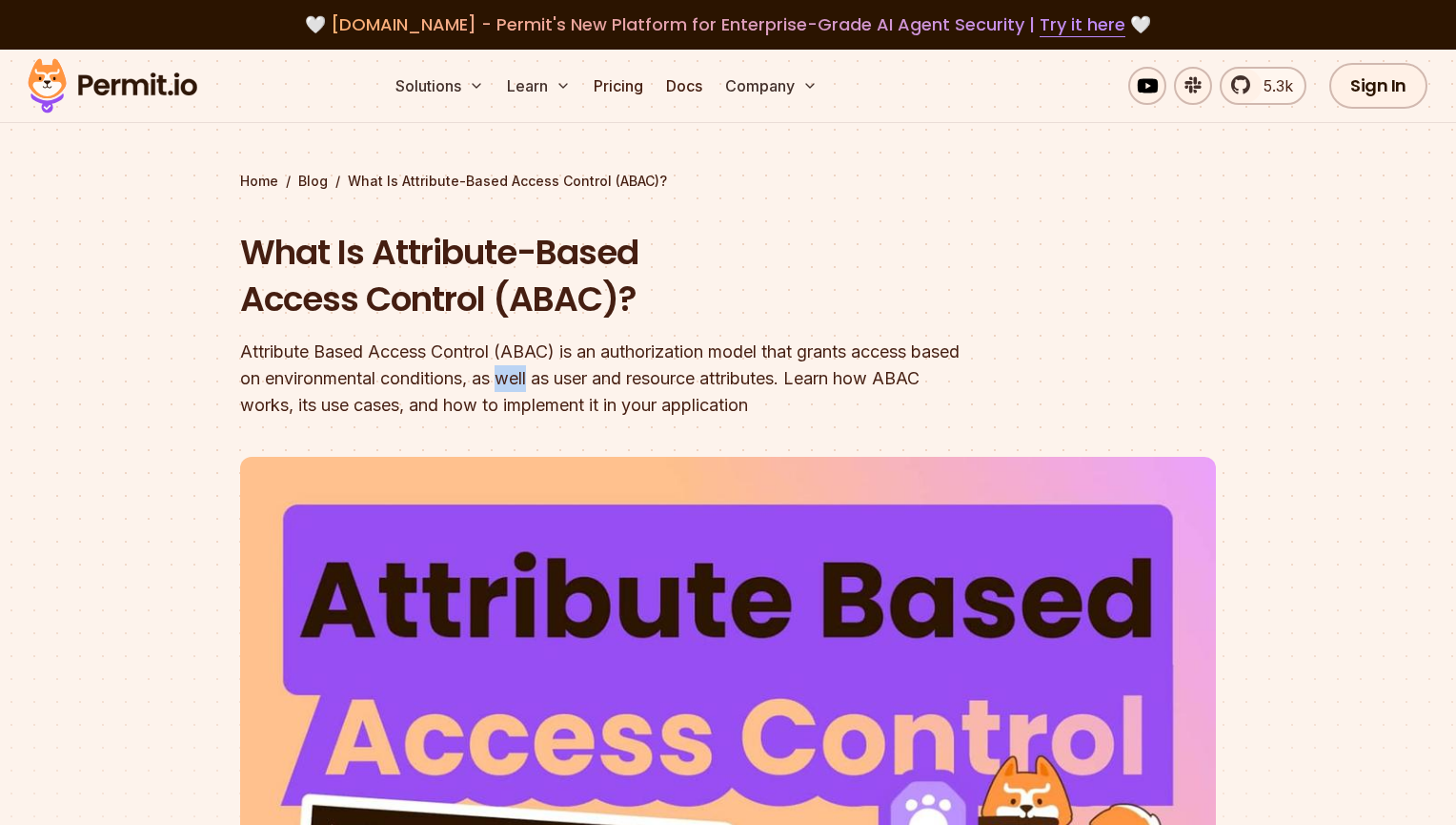
click at [582, 381] on div "Attribute Based Access Control (ABAC) is an authorization model that grants acc…" at bounding box center [606, 378] width 731 height 80
click at [587, 380] on div "Attribute Based Access Control (ABAC) is an authorization model that grants acc…" at bounding box center [606, 378] width 731 height 80
click at [598, 376] on div "Attribute Based Access Control (ABAC) is an authorization model that grants acc…" at bounding box center [606, 378] width 731 height 80
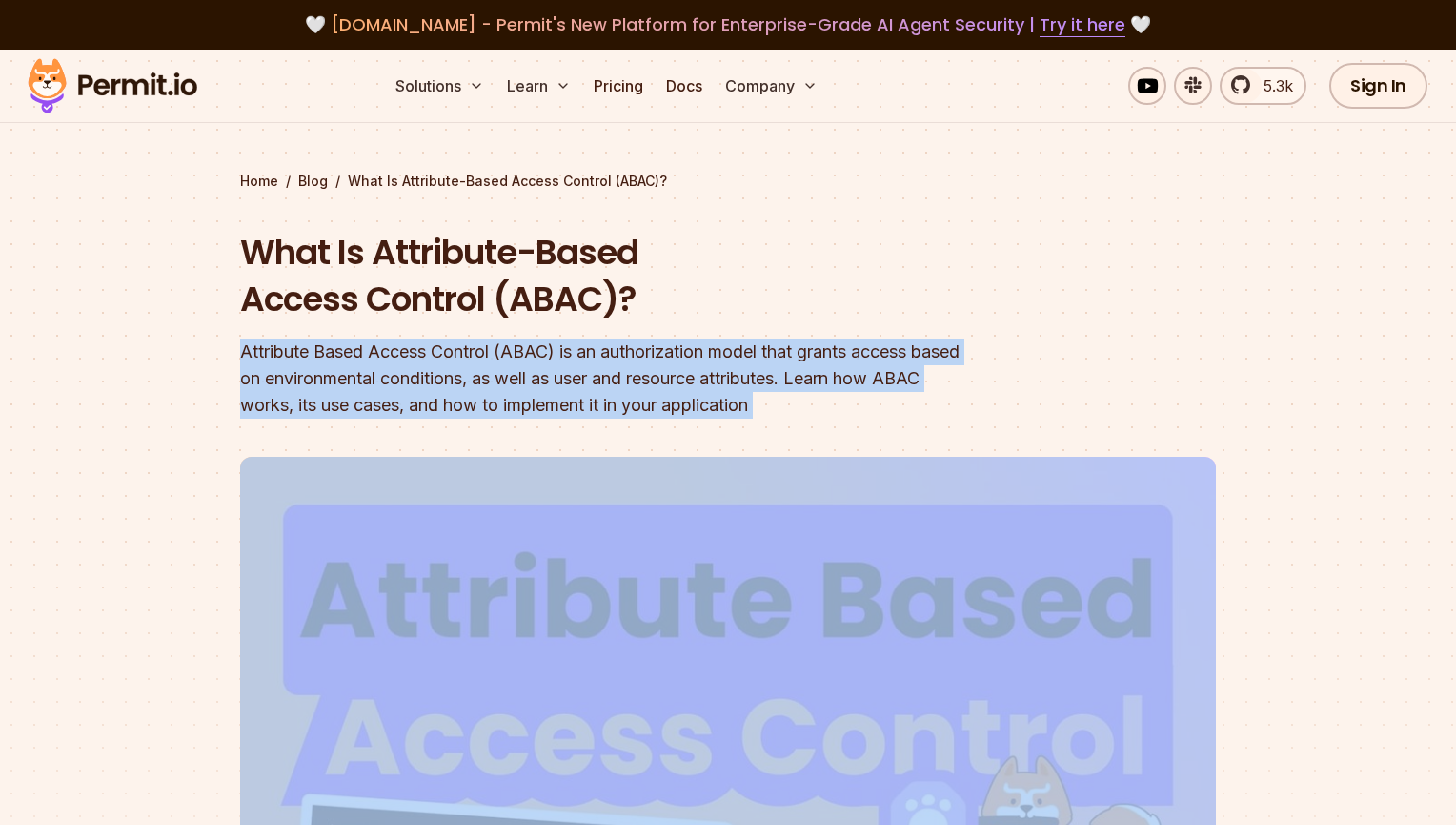
click at [598, 376] on div "Attribute Based Access Control (ABAC) is an authorization model that grants acc…" at bounding box center [606, 378] width 731 height 80
click at [569, 378] on div "Attribute Based Access Control (ABAC) is an authorization model that grants acc…" at bounding box center [606, 378] width 731 height 80
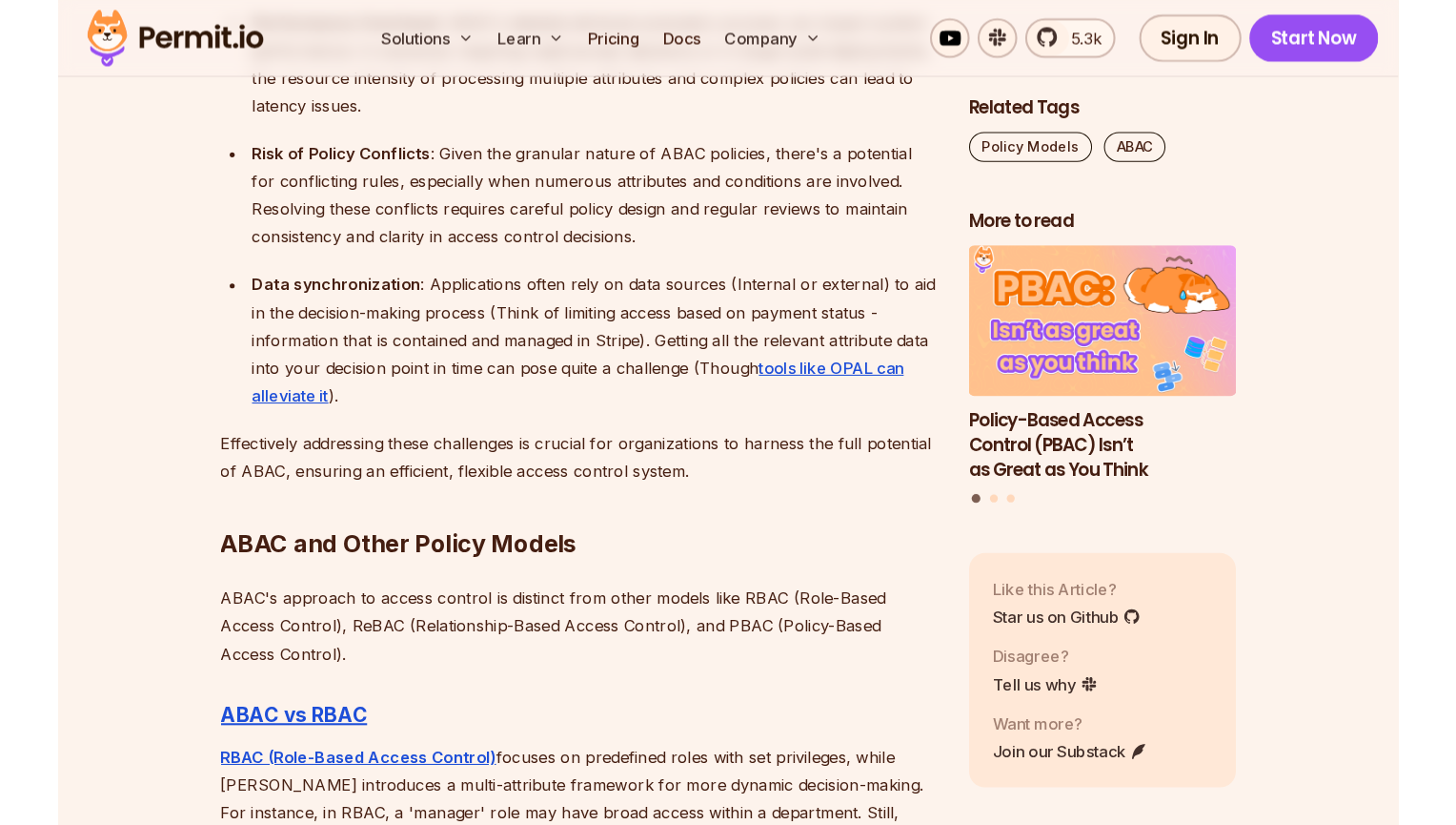
scroll to position [5339, 0]
